Goal: Task Accomplishment & Management: Manage account settings

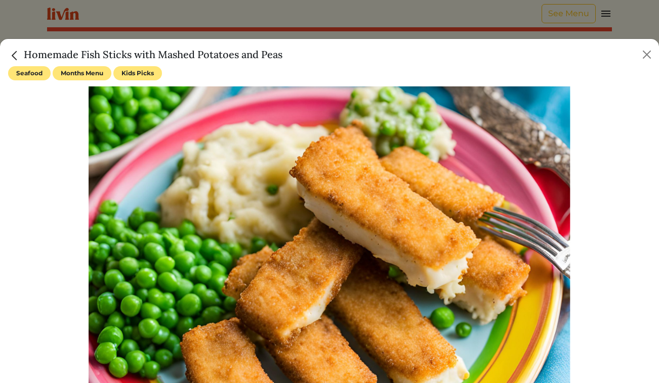
scroll to position [676, 0]
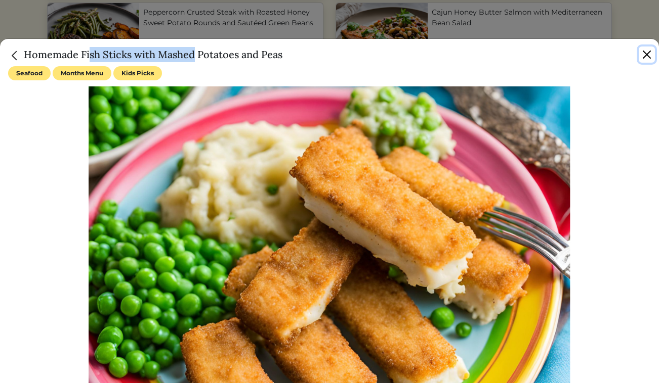
click at [646, 57] on button "Close" at bounding box center [646, 55] width 16 height 16
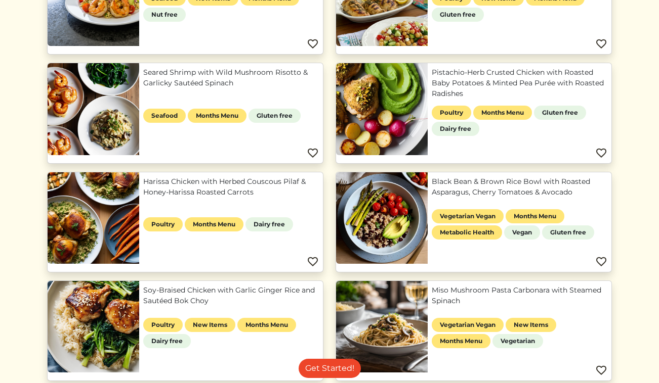
scroll to position [0, 0]
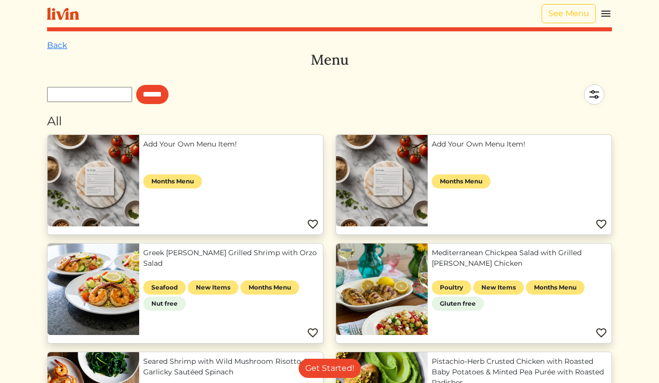
click at [605, 13] on img at bounding box center [606, 14] width 12 height 12
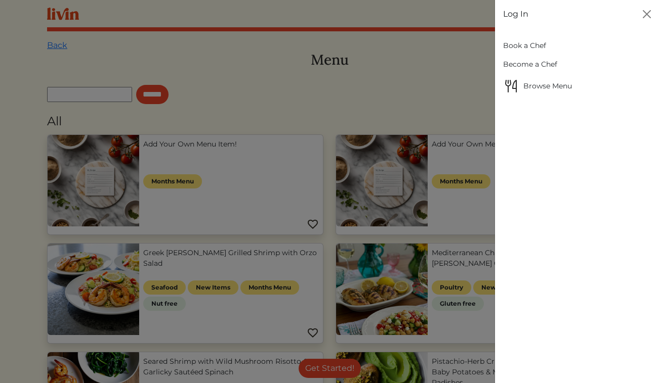
click at [509, 12] on link "Log In" at bounding box center [515, 14] width 25 height 12
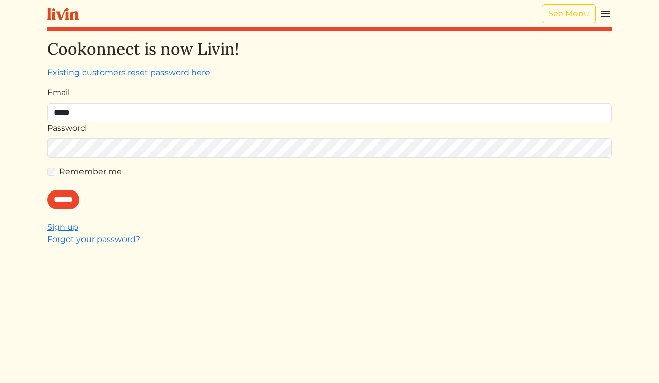
type input "**********"
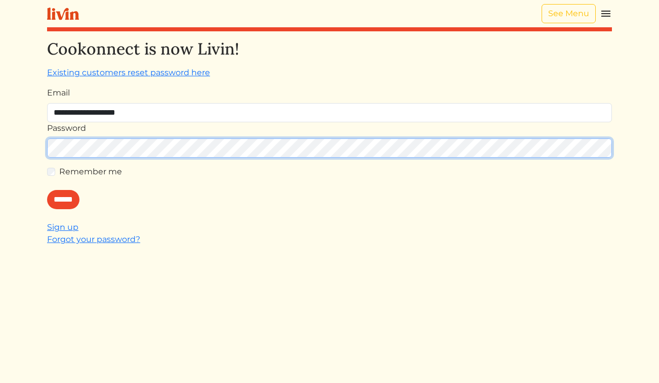
click at [47, 190] on input "******" at bounding box center [63, 199] width 32 height 19
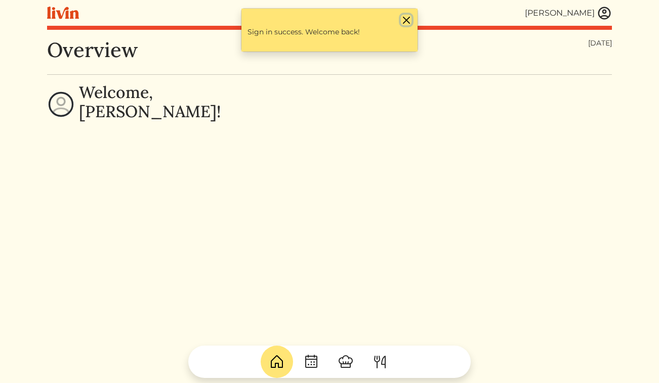
click at [407, 21] on button "Close" at bounding box center [406, 20] width 11 height 11
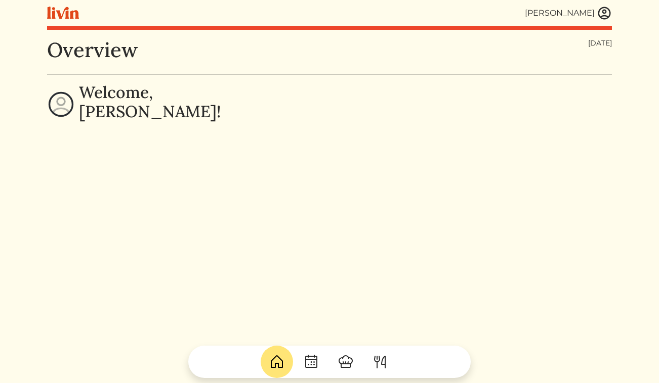
click at [601, 11] on img at bounding box center [603, 13] width 15 height 15
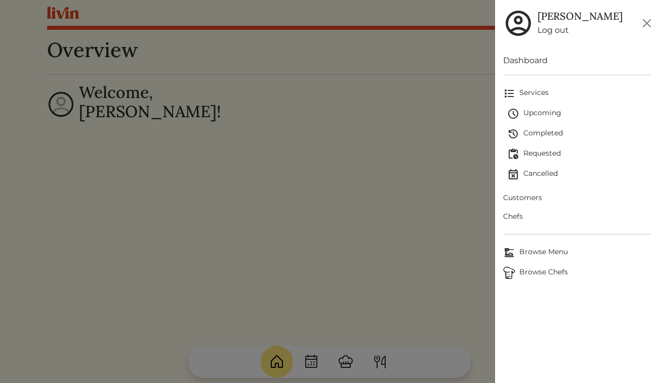
click at [537, 111] on span "Upcoming" at bounding box center [579, 114] width 144 height 12
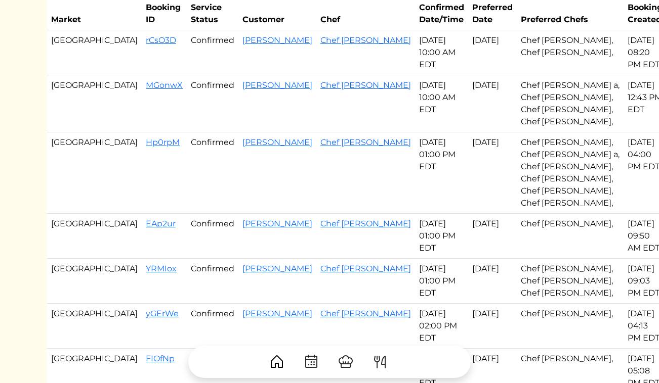
scroll to position [69, 0]
